Goal: Information Seeking & Learning: Learn about a topic

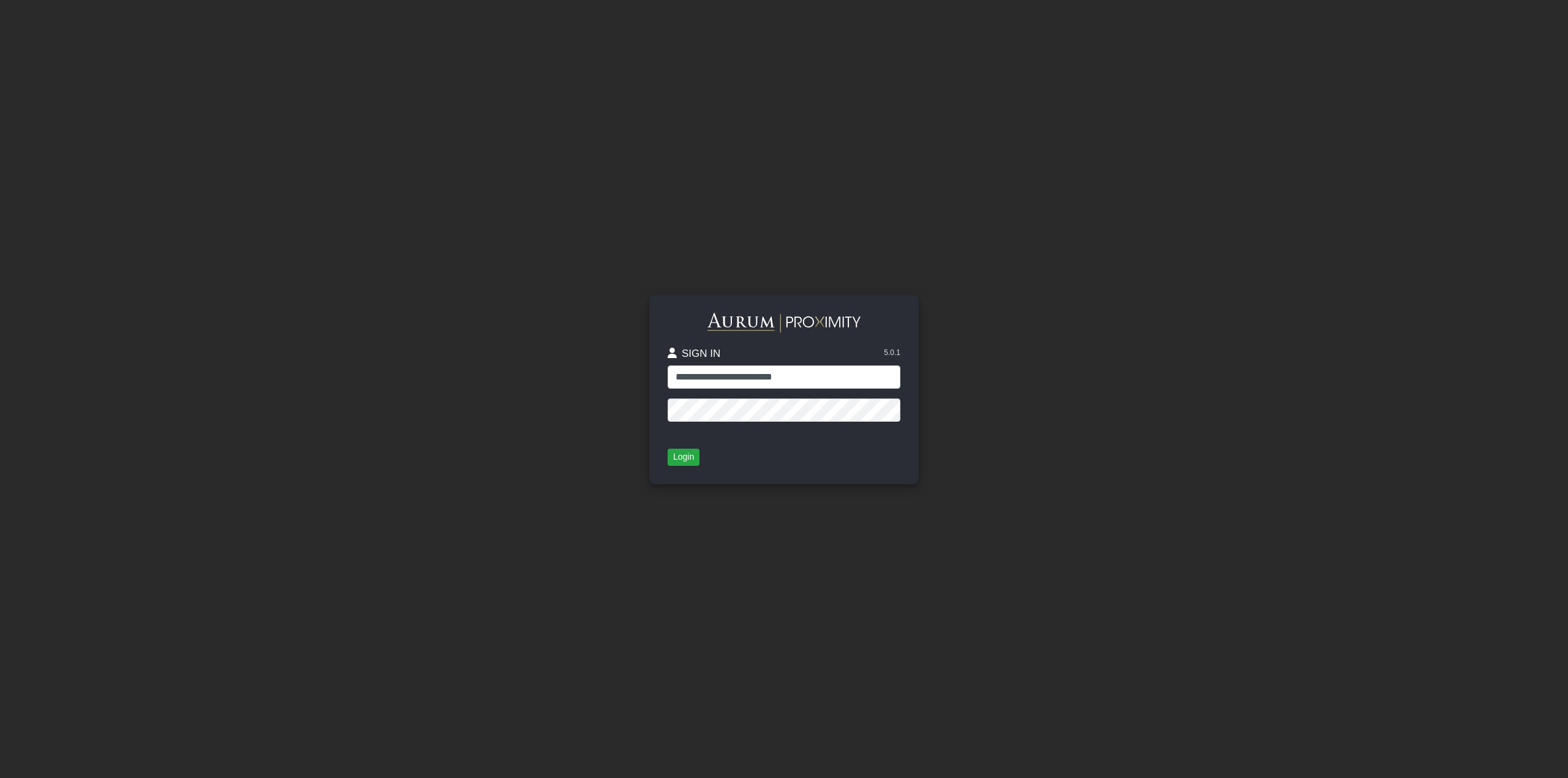
type input "**********"
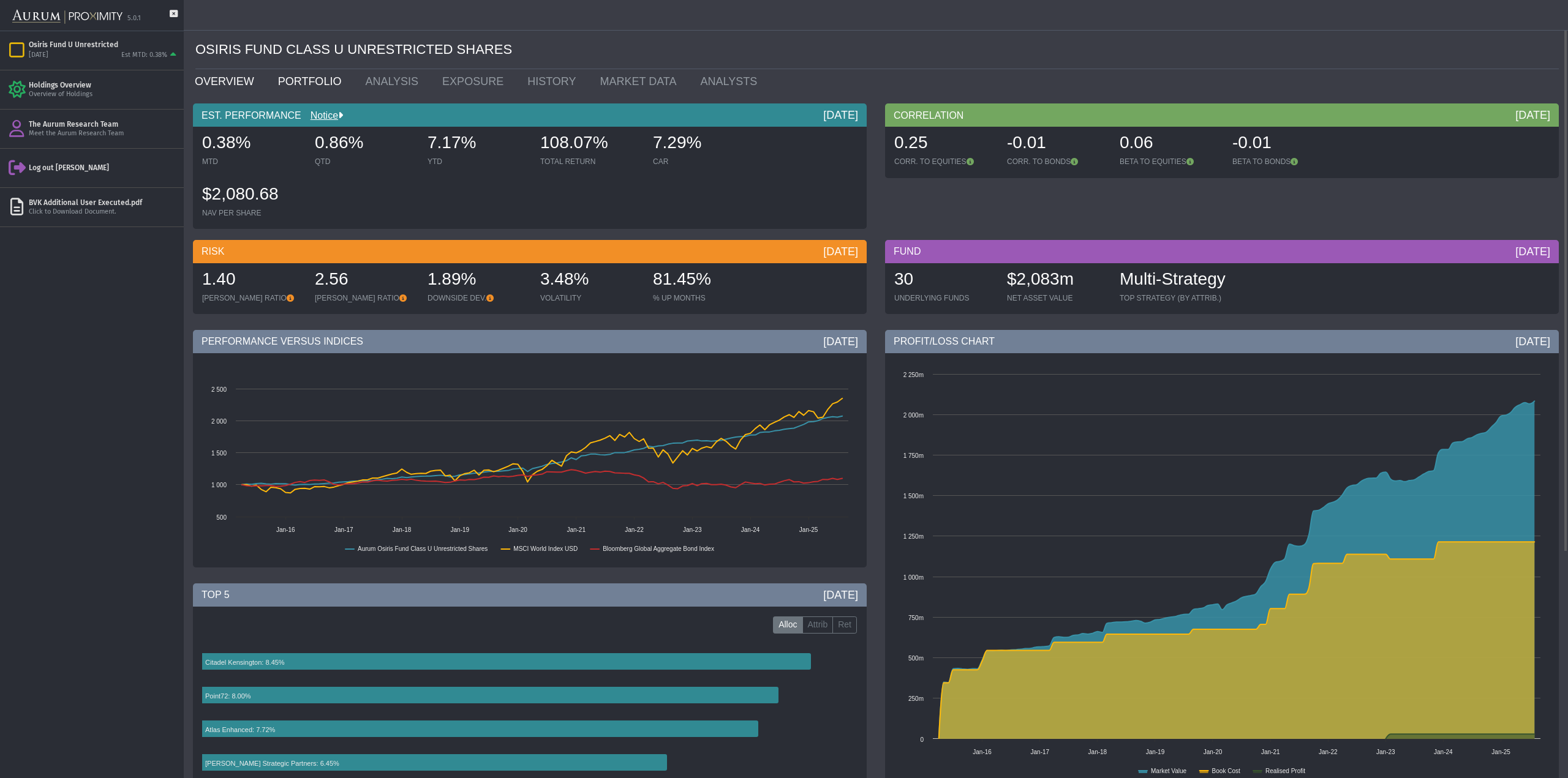
click at [287, 83] on link "PORTFOLIO" at bounding box center [313, 81] width 88 height 24
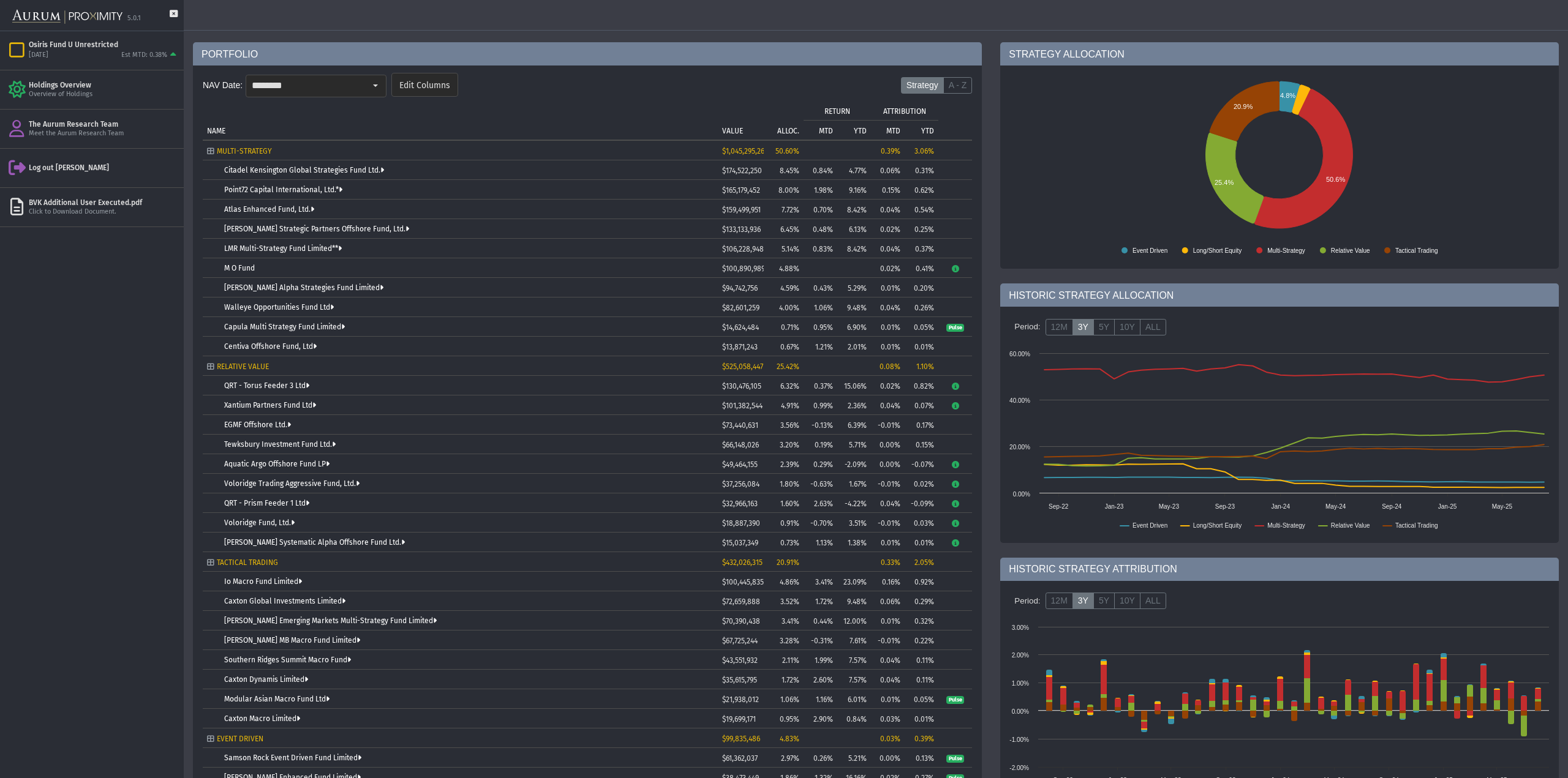
scroll to position [122, 0]
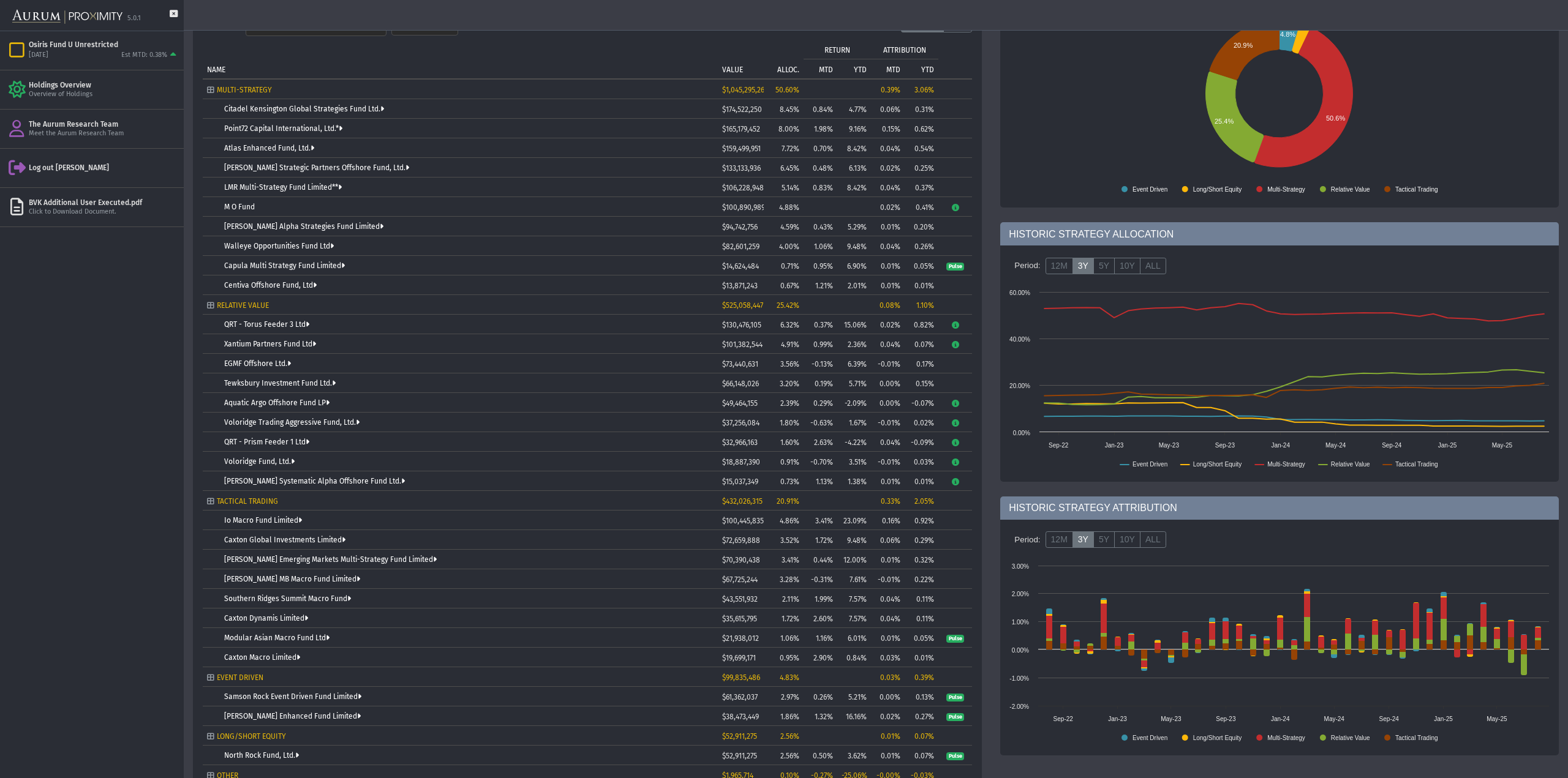
click at [91, 461] on div "Pull down to refresh... Release to refresh... Refreshing... Osiris Fund U Unres…" at bounding box center [92, 404] width 184 height 747
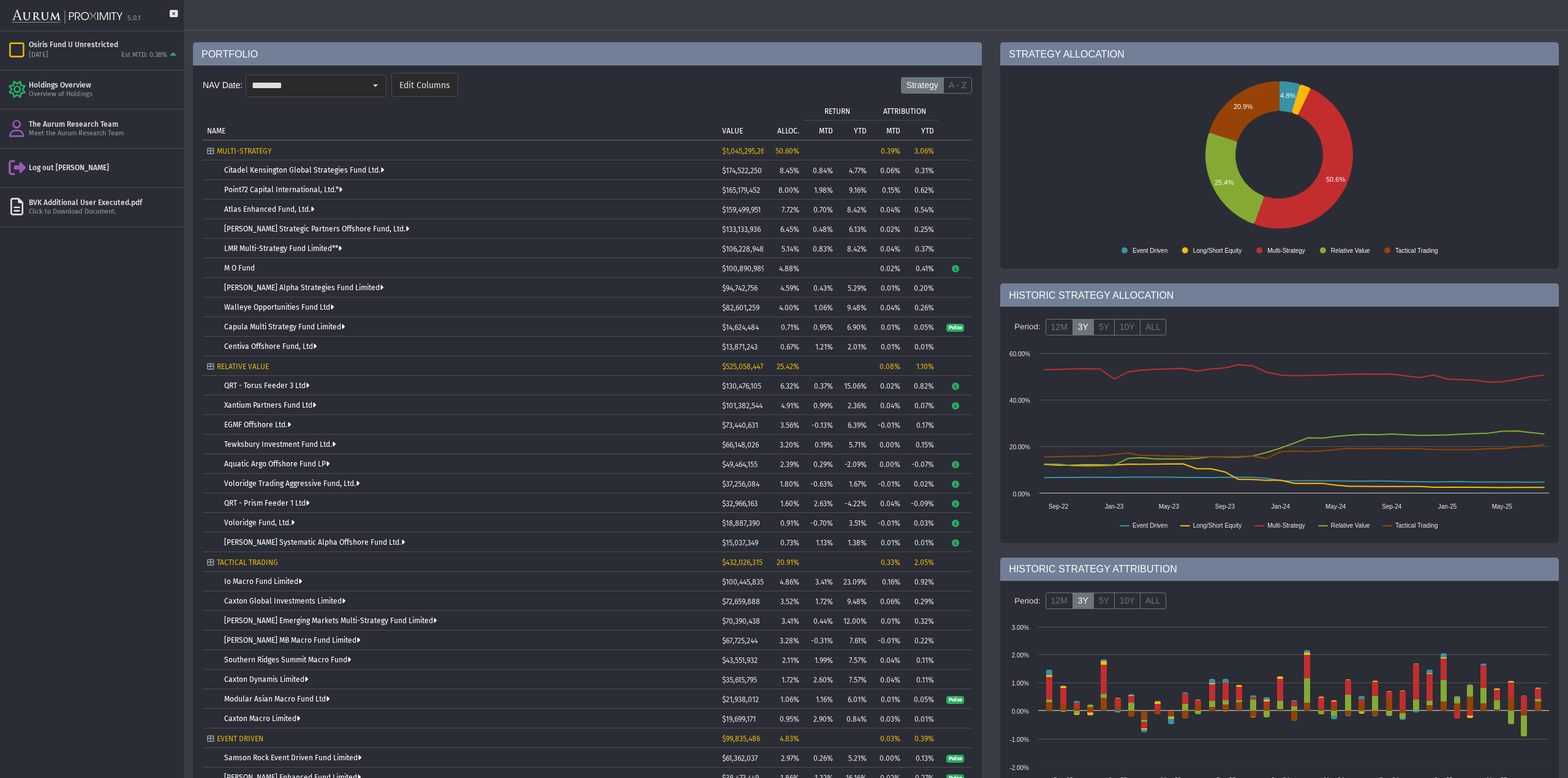
scroll to position [0, 0]
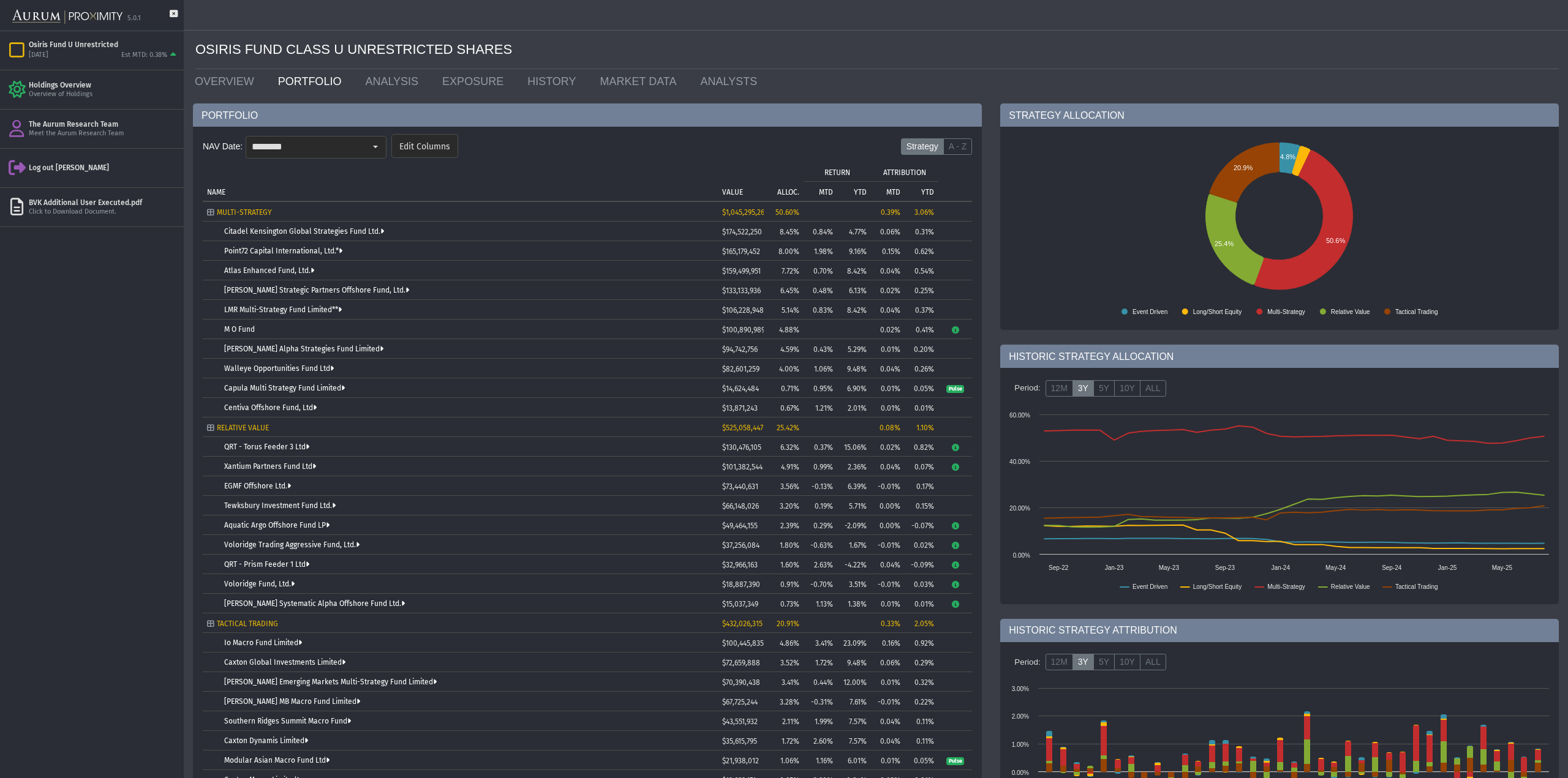
click at [486, 555] on td "QRT - Prism Feeder 1 Ltd" at bounding box center [461, 565] width 515 height 20
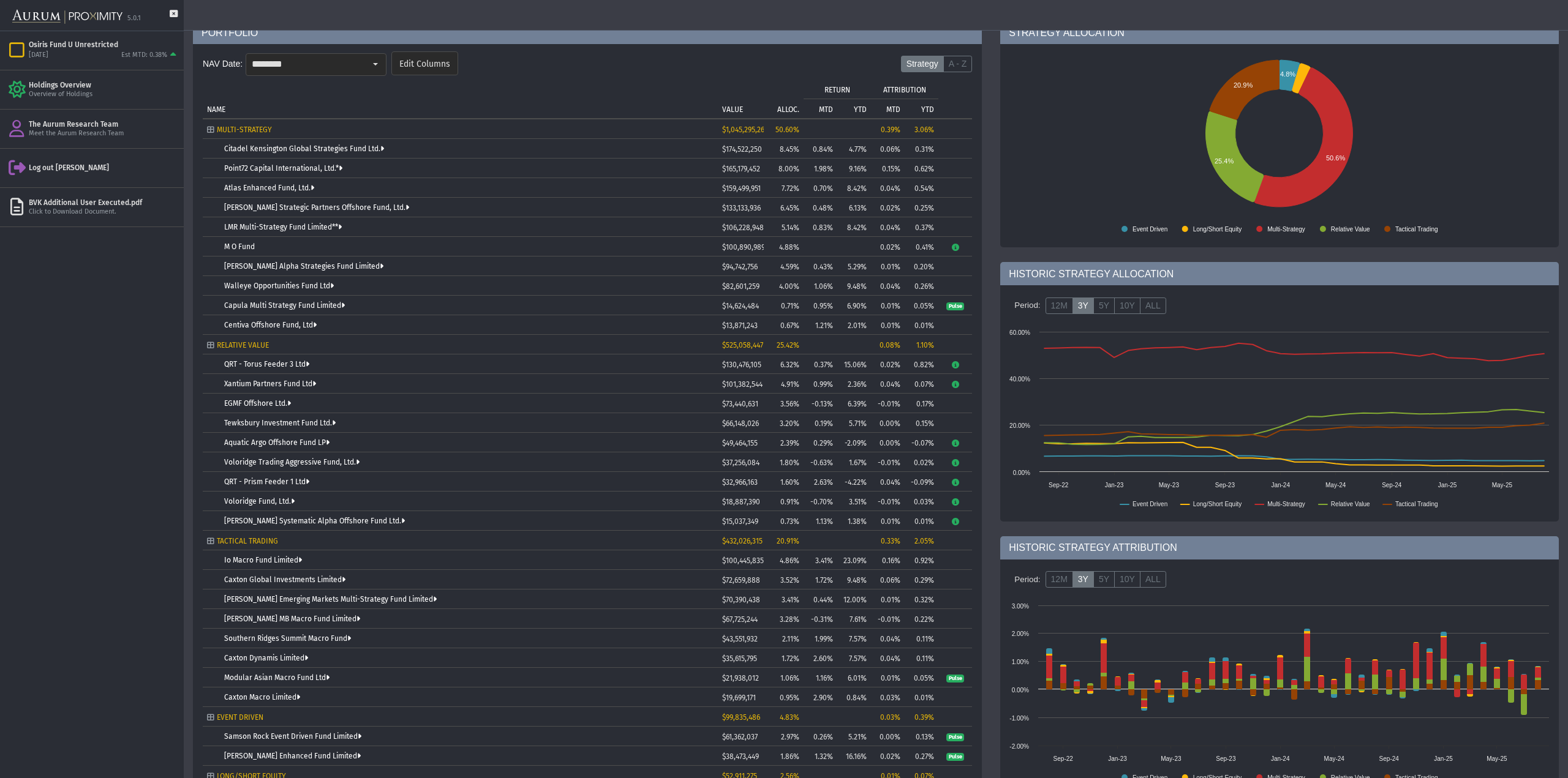
scroll to position [21, 0]
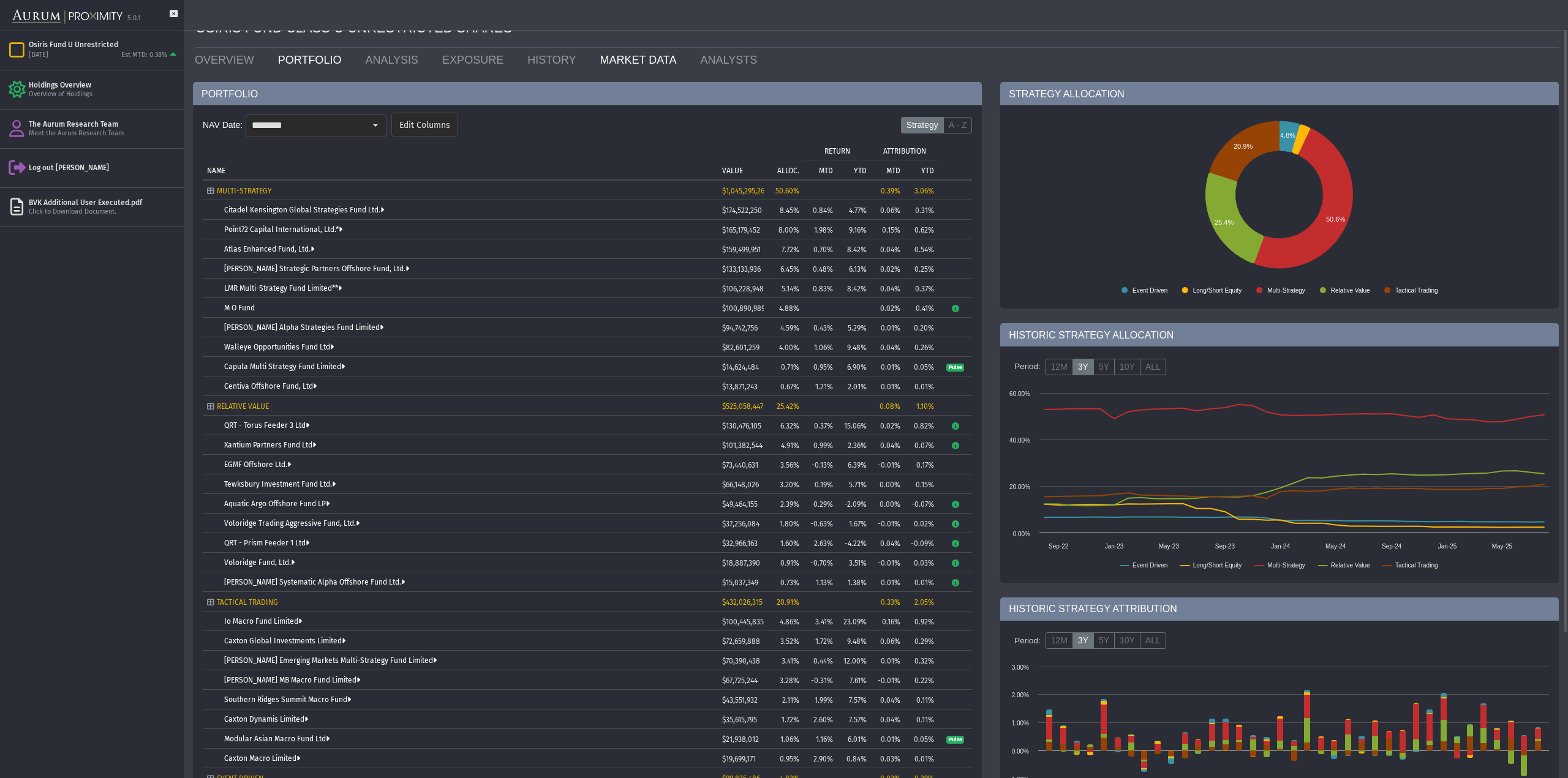
click at [591, 58] on link "MARKET DATA" at bounding box center [642, 59] width 100 height 24
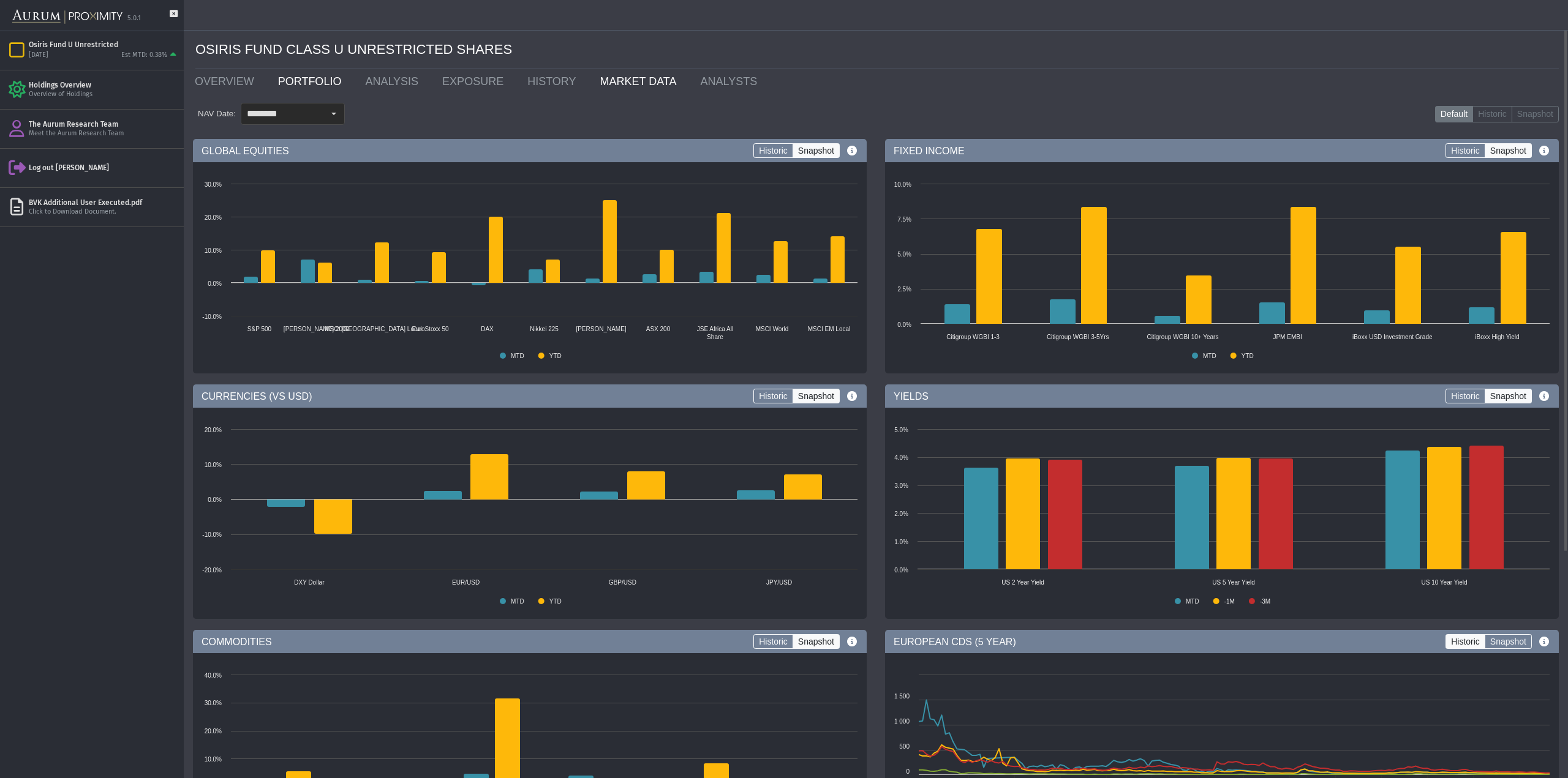
click at [304, 88] on link "PORTFOLIO" at bounding box center [313, 81] width 88 height 24
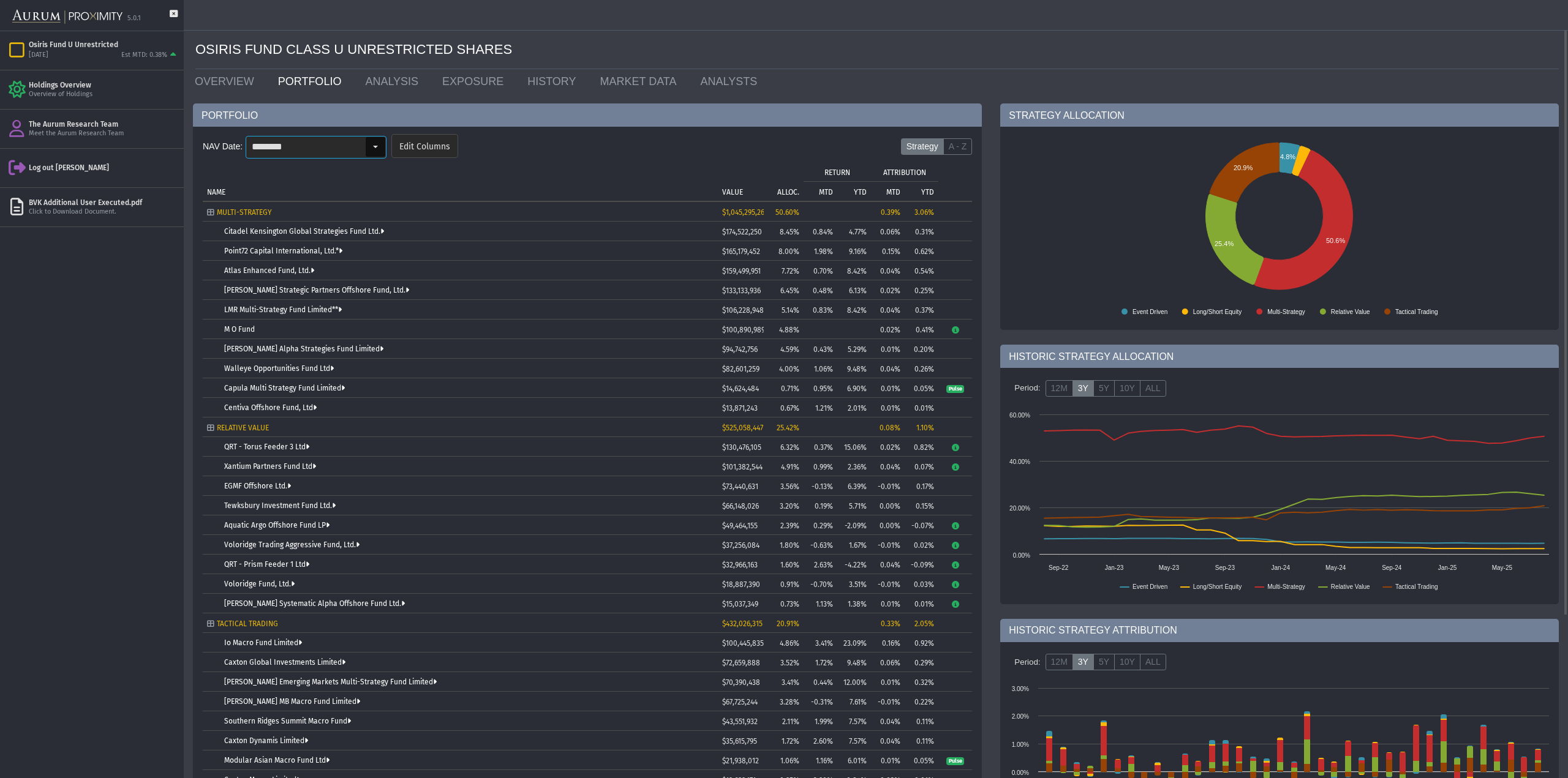
click at [381, 150] on div "Select" at bounding box center [375, 147] width 20 height 20
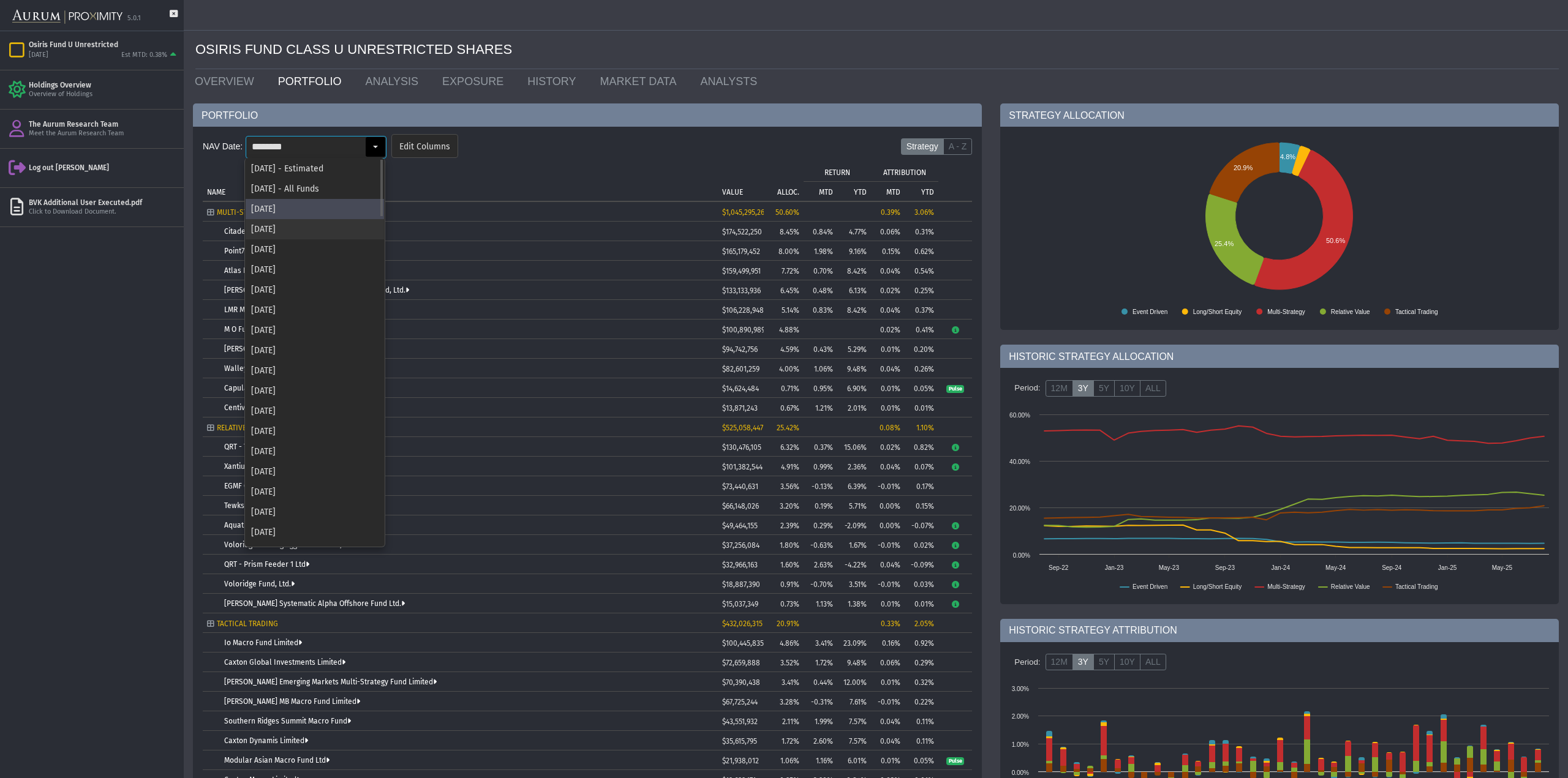
click at [310, 221] on div "[DATE]" at bounding box center [315, 229] width 138 height 20
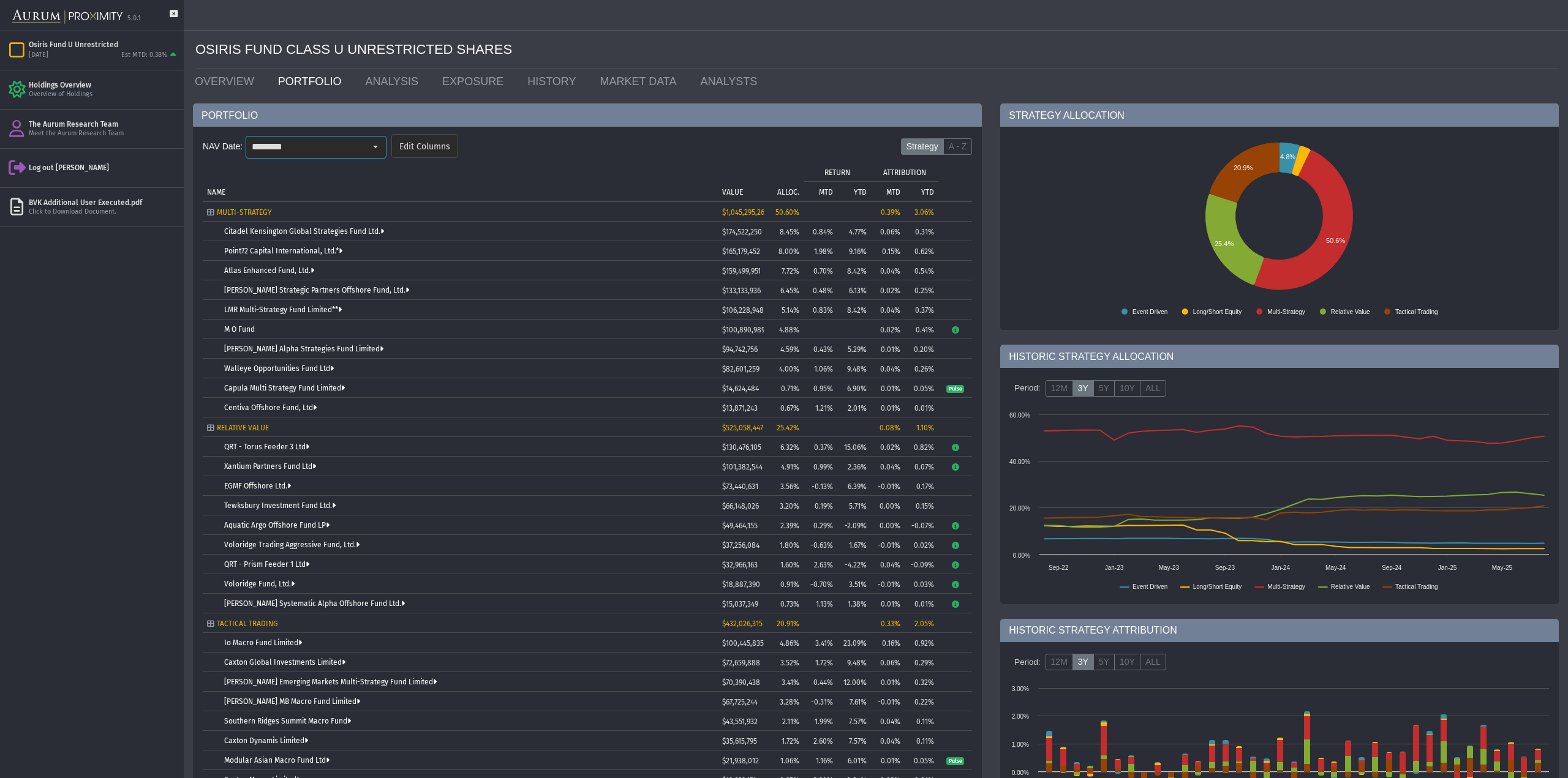
type input "********"
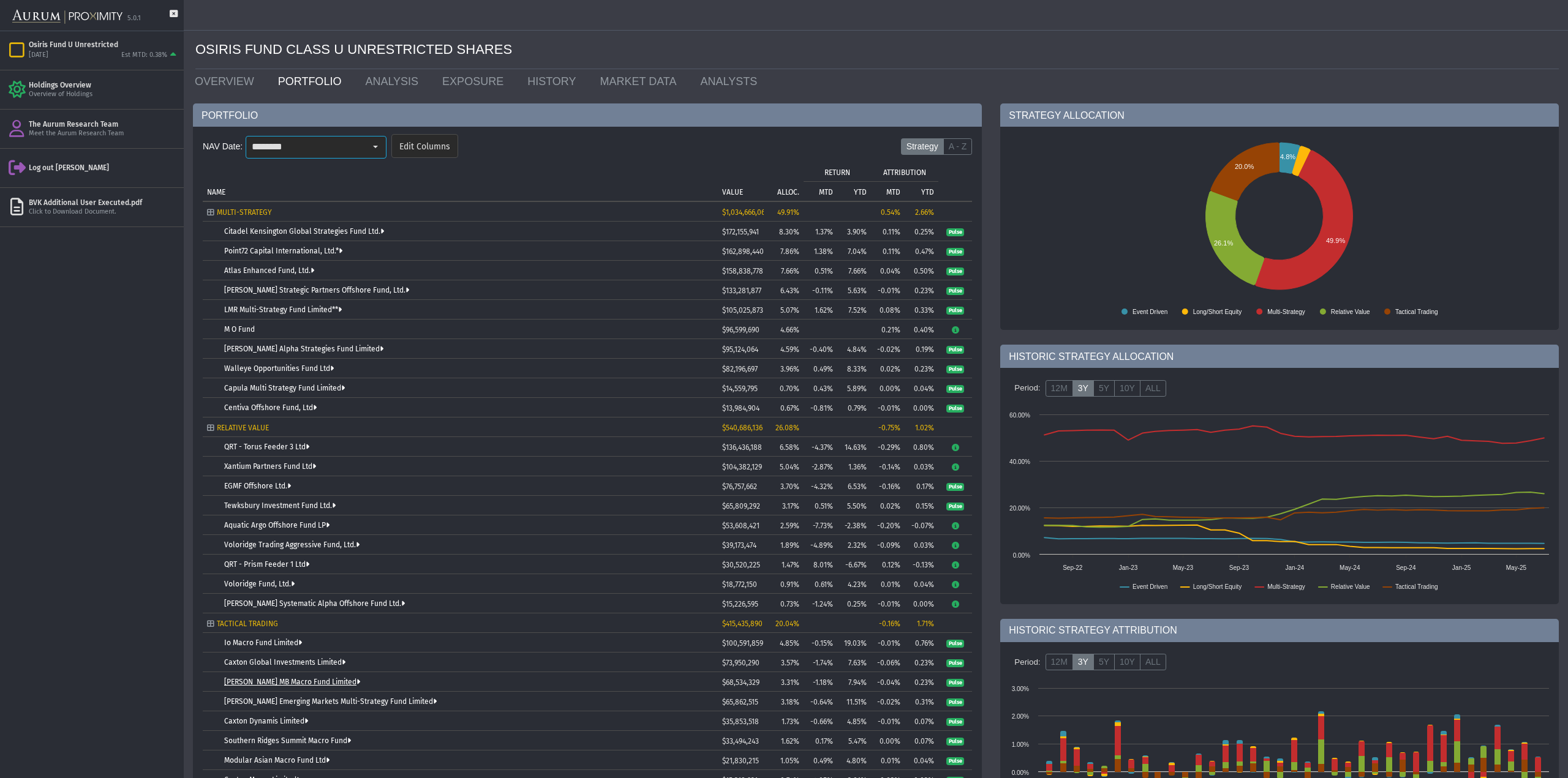
scroll to position [184, 0]
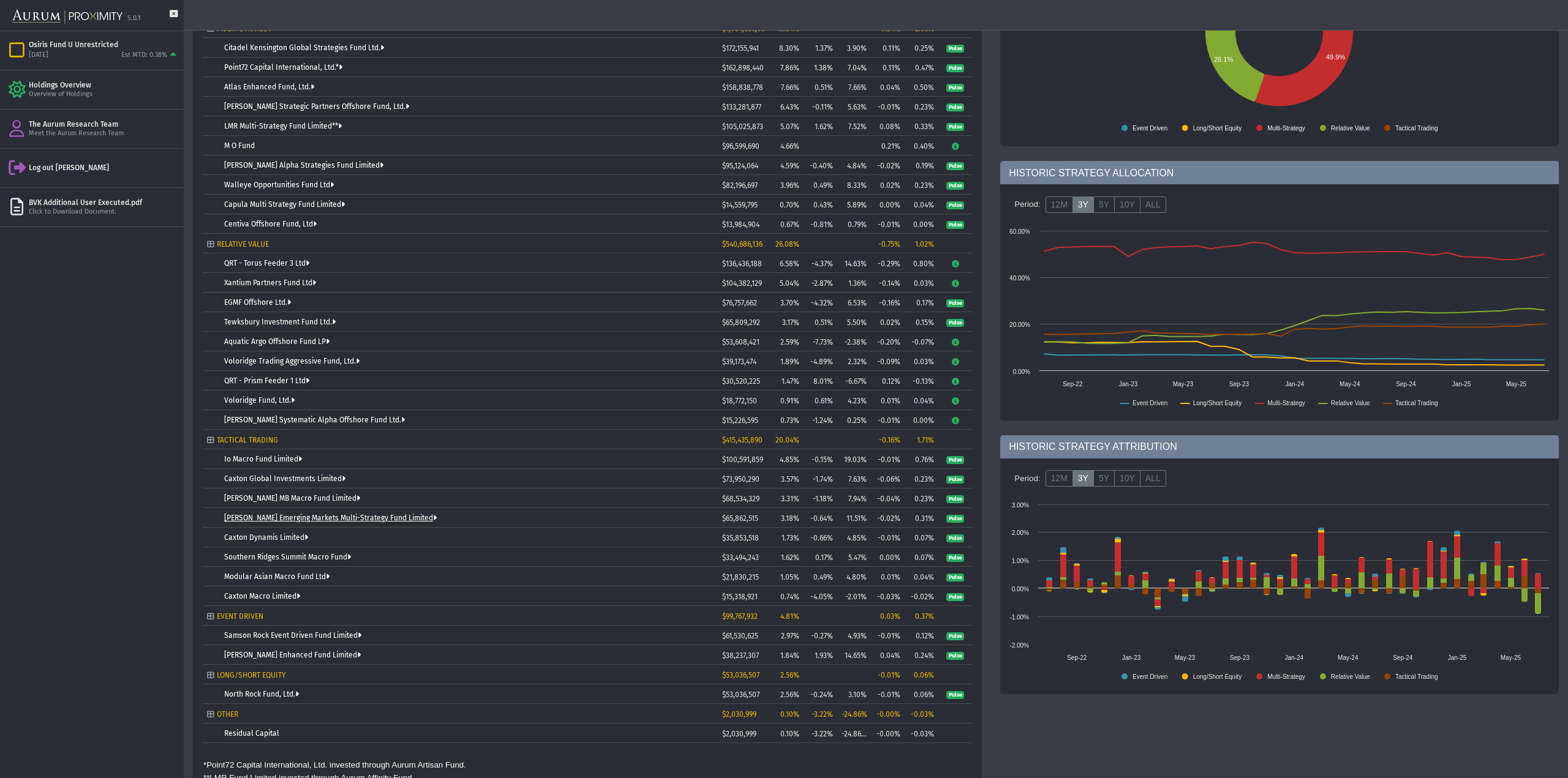
click at [309, 516] on link "[PERSON_NAME] Emerging Markets Multi-Strategy Fund Limited" at bounding box center [330, 518] width 213 height 9
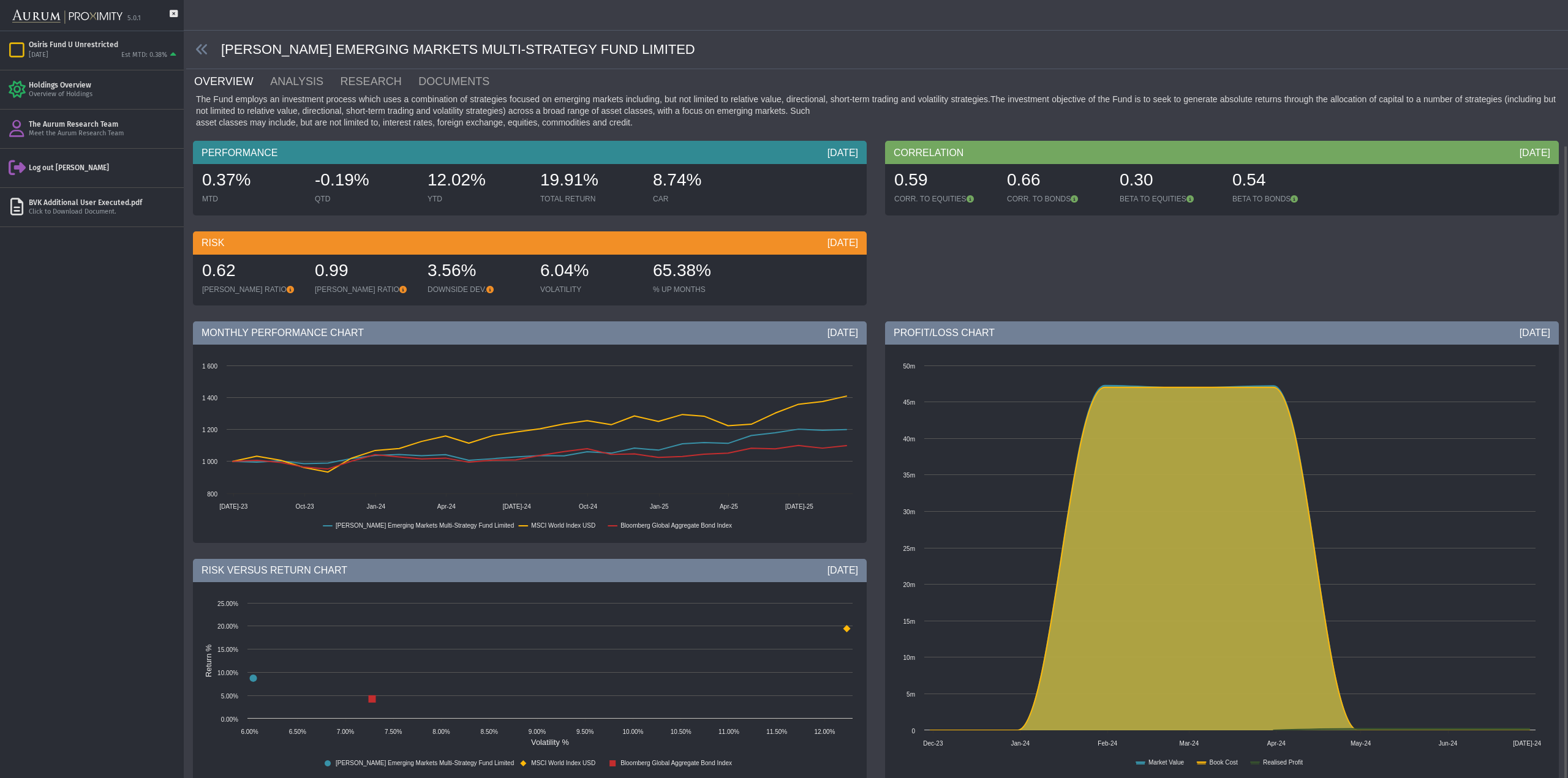
click at [192, 44] on span at bounding box center [204, 50] width 35 height 14
click at [195, 46] on span at bounding box center [204, 50] width 35 height 14
click at [203, 49] on icon at bounding box center [202, 50] width 13 height 13
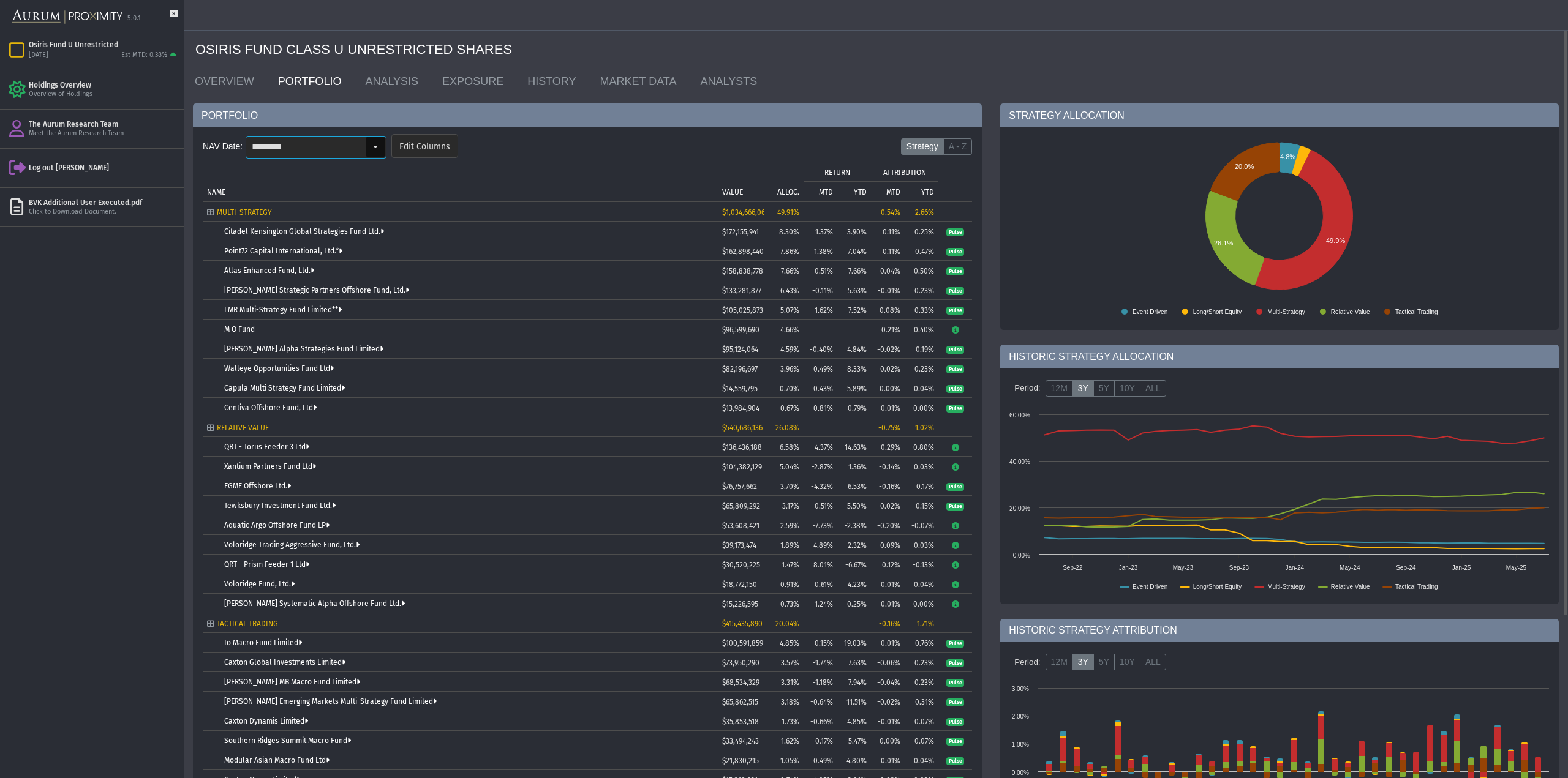
click at [344, 145] on input "********" at bounding box center [306, 147] width 119 height 21
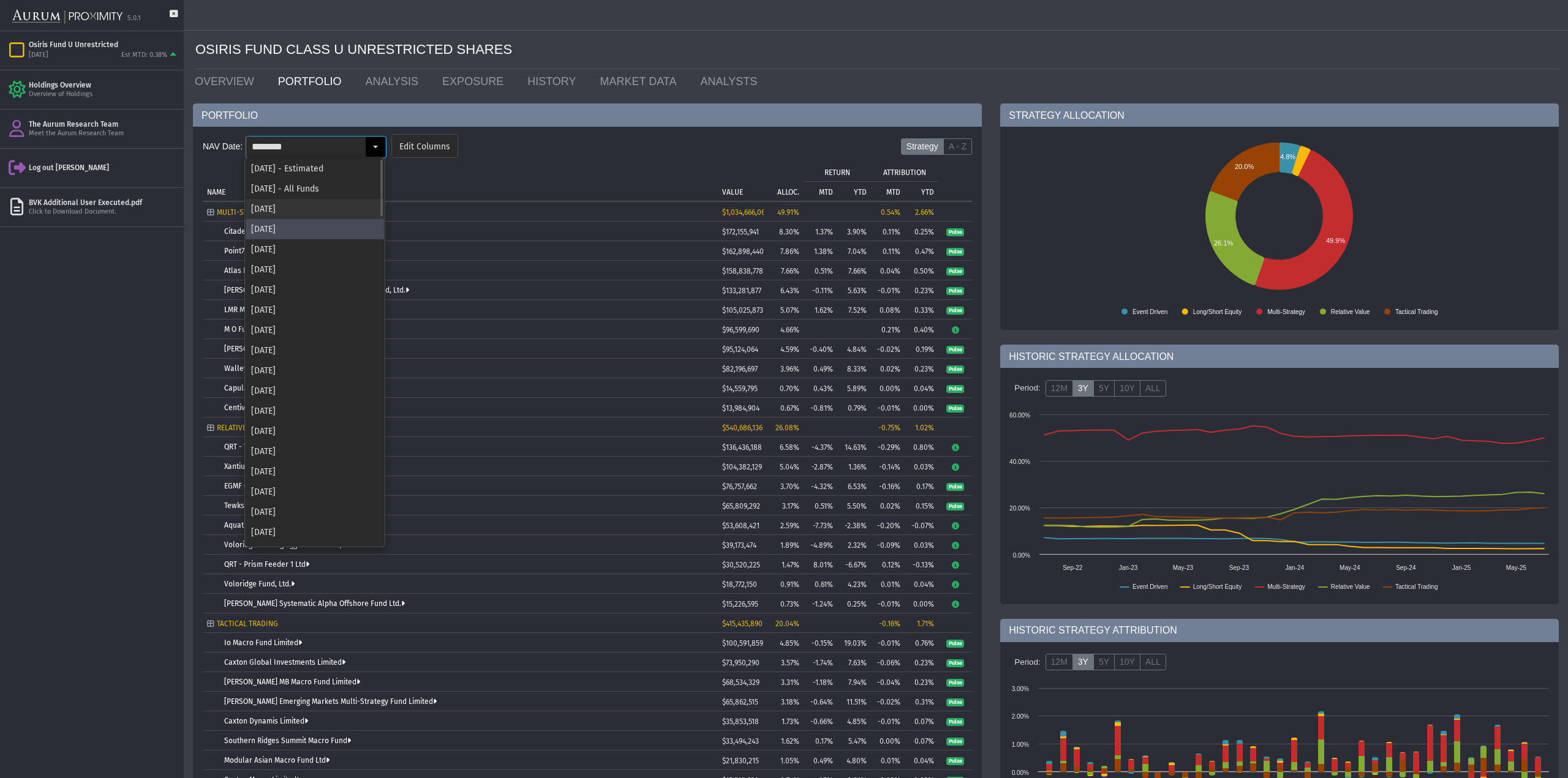
click at [323, 208] on div "[DATE]" at bounding box center [315, 209] width 138 height 20
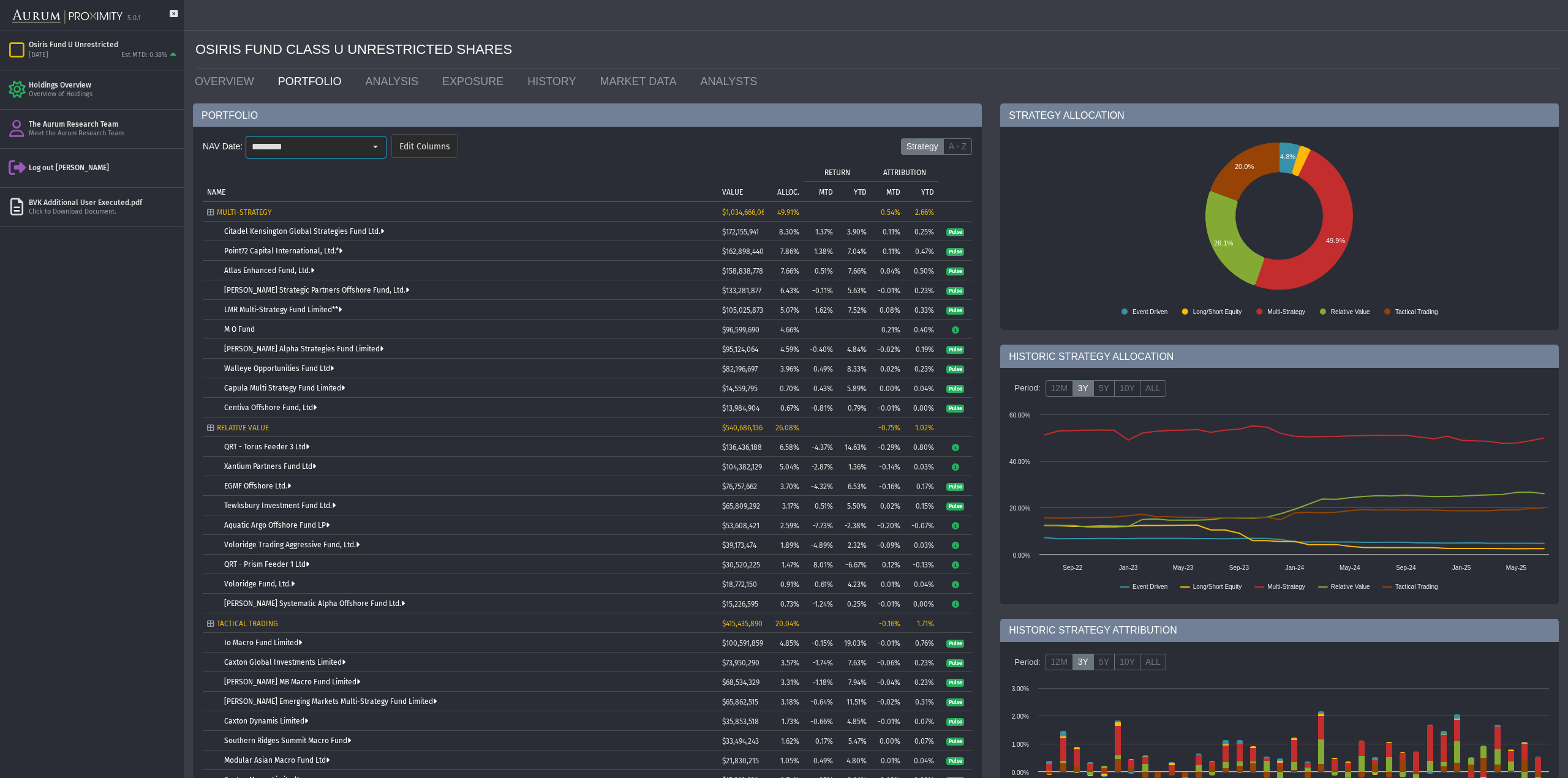
type input "********"
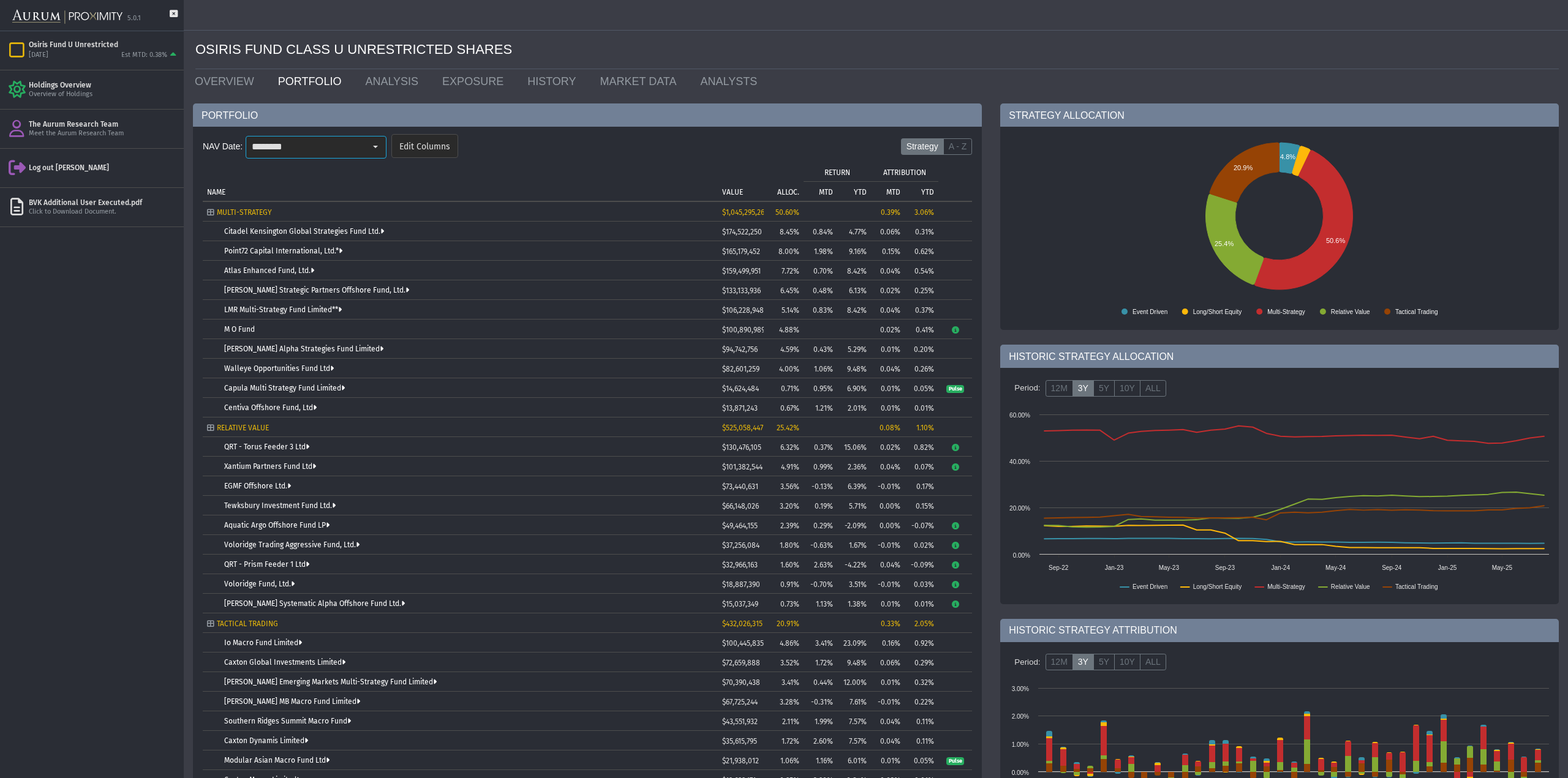
scroll to position [205, 0]
